Goal: Check status: Check status

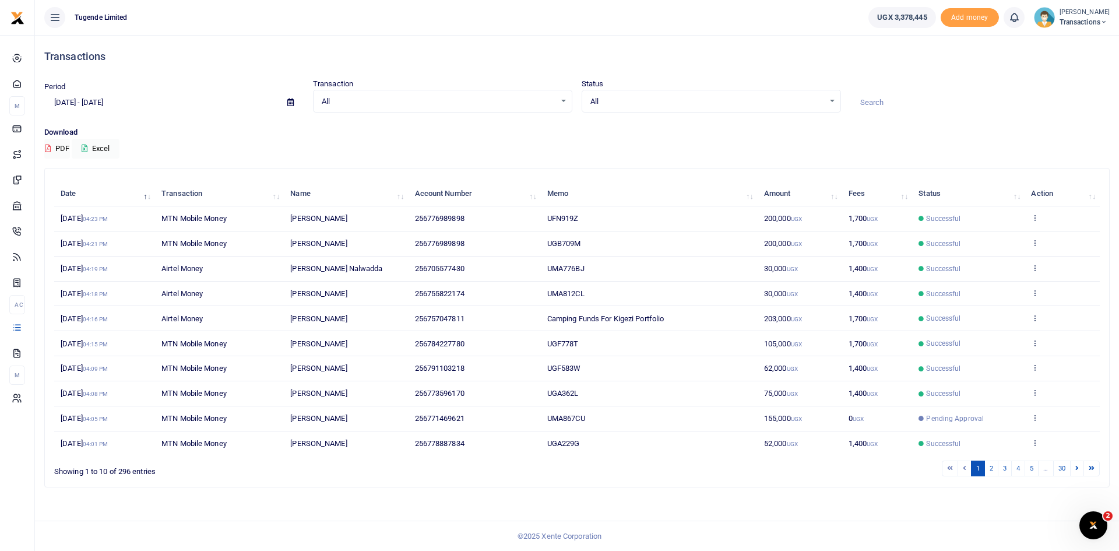
click at [290, 106] on icon at bounding box center [290, 102] width 6 height 8
click at [79, 213] on li "Last Month" at bounding box center [86, 216] width 82 height 18
type input "[DATE] - [DATE]"
click at [872, 98] on input at bounding box center [979, 103] width 259 height 20
paste input "UFW381Z"
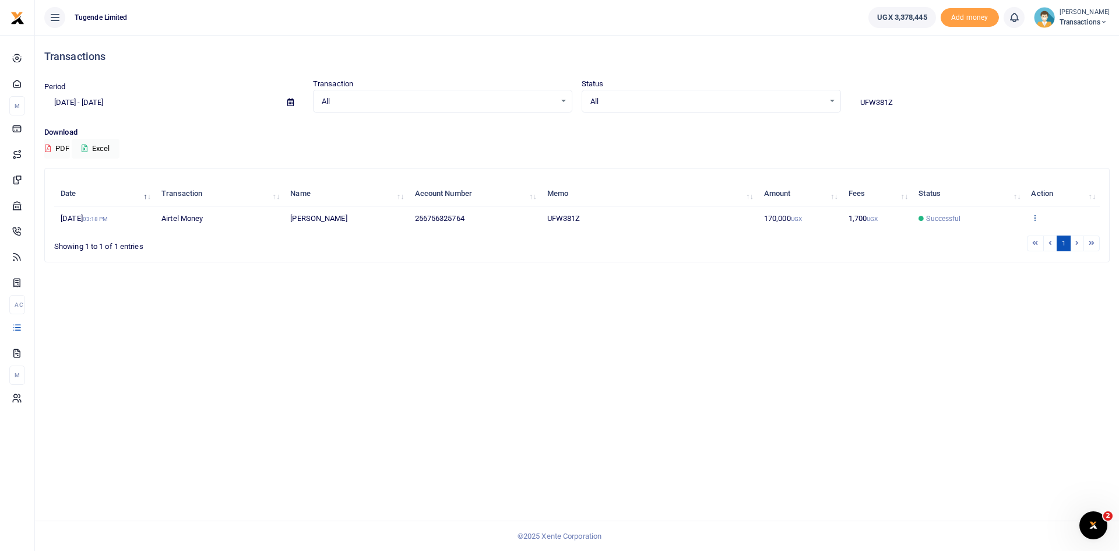
type input "UFW381Z"
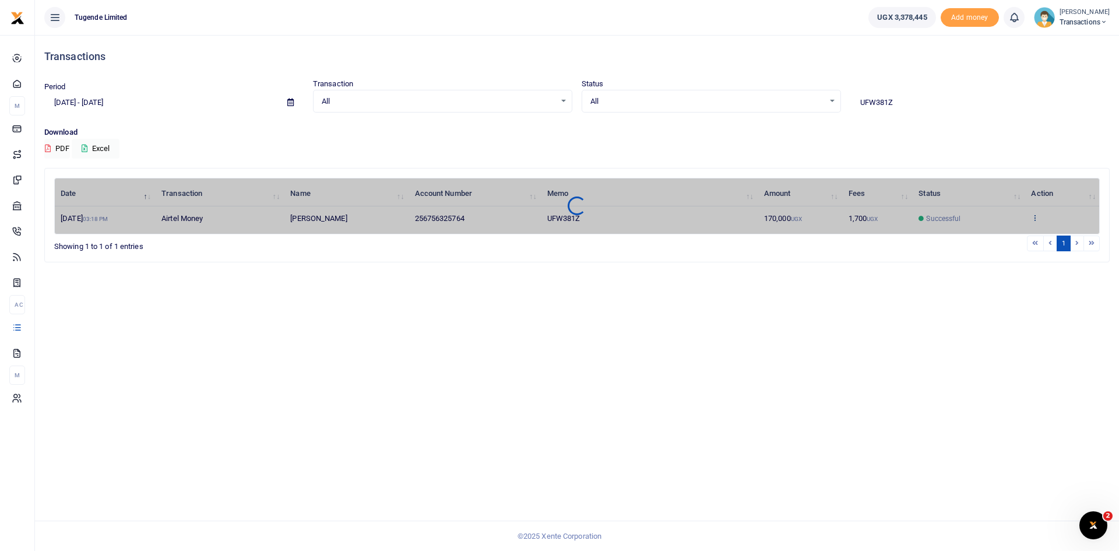
click at [1035, 220] on div "Date Transaction Name Account Number Memo Amount Fees Status Action [DATE] 03:1…" at bounding box center [576, 206] width 1045 height 57
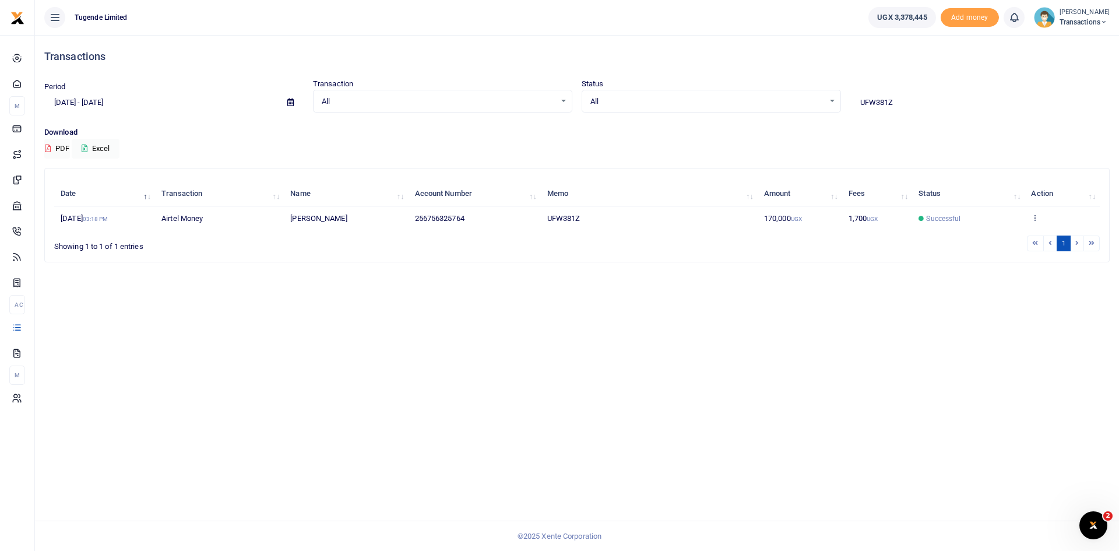
click at [1035, 220] on icon at bounding box center [1035, 217] width 8 height 8
click at [1036, 238] on link "View details" at bounding box center [1053, 237] width 92 height 16
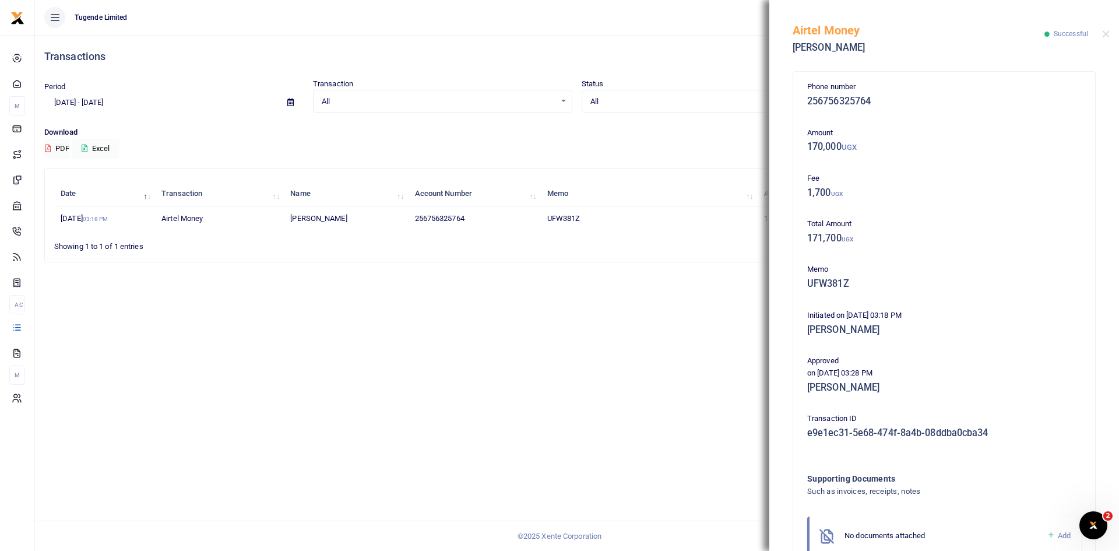
scroll to position [69, 0]
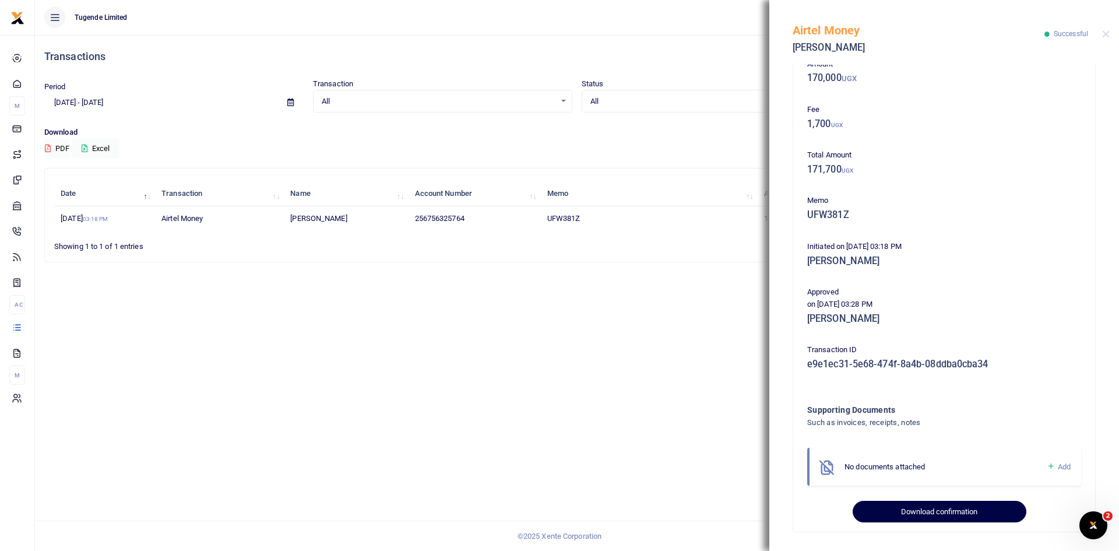
click at [938, 508] on button "Download confirmation" at bounding box center [939, 512] width 173 height 22
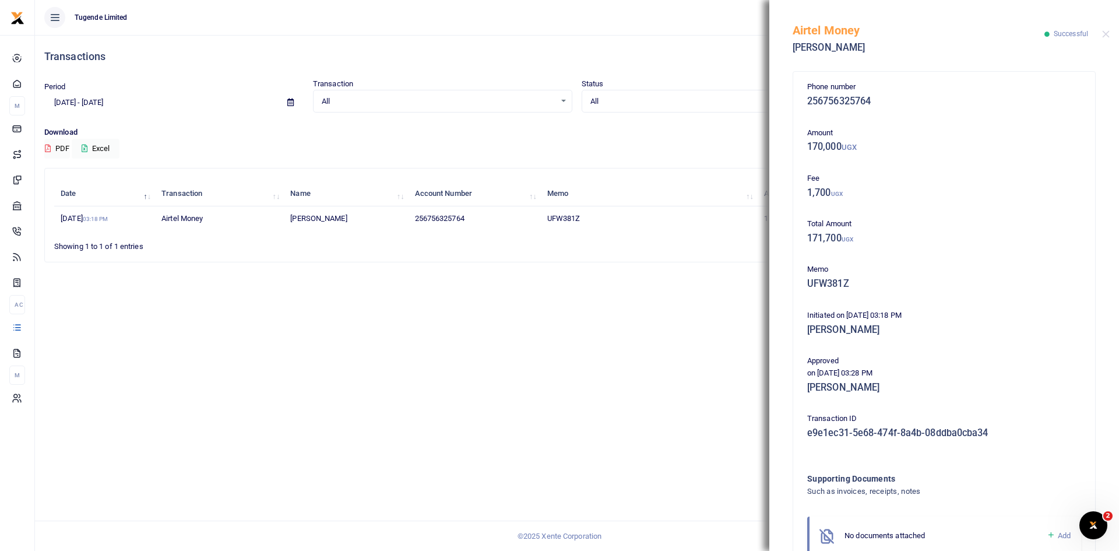
click at [1104, 40] on div "Airtel Money [PERSON_NAME] Successful" at bounding box center [944, 32] width 350 height 65
click at [1105, 35] on button "Close" at bounding box center [1106, 34] width 8 height 8
